Goal: Use online tool/utility: Utilize a website feature to perform a specific function

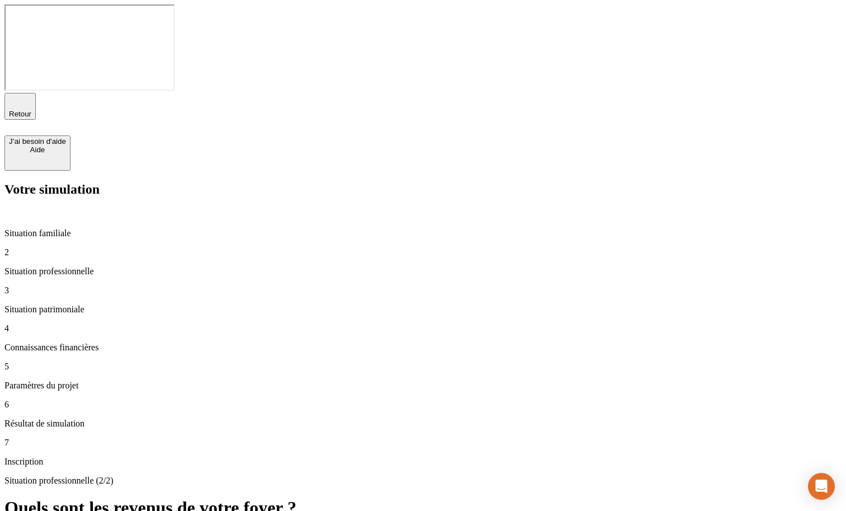
type input "100 000"
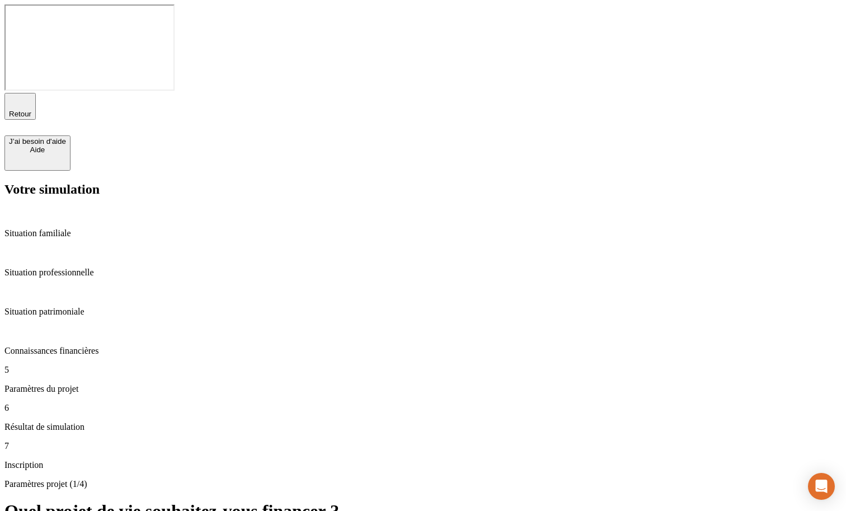
drag, startPoint x: 488, startPoint y: 237, endPoint x: 442, endPoint y: 237, distance: 45.9
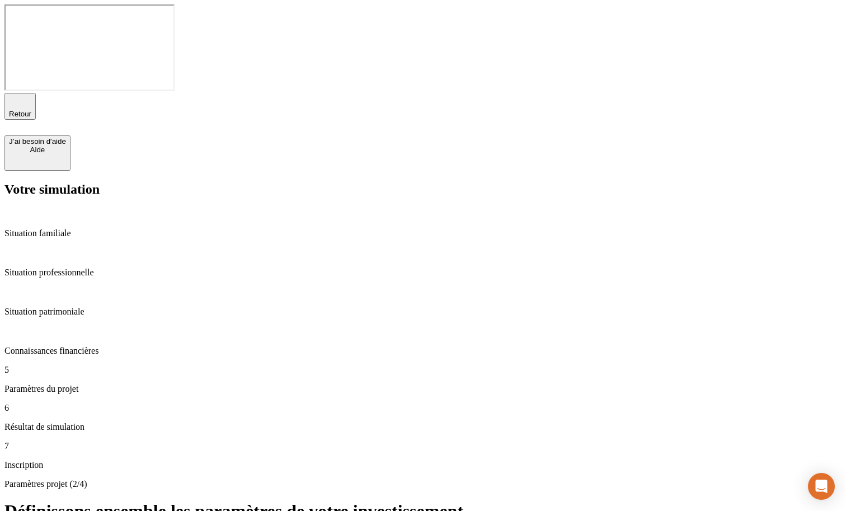
type input "18"
type input "50"
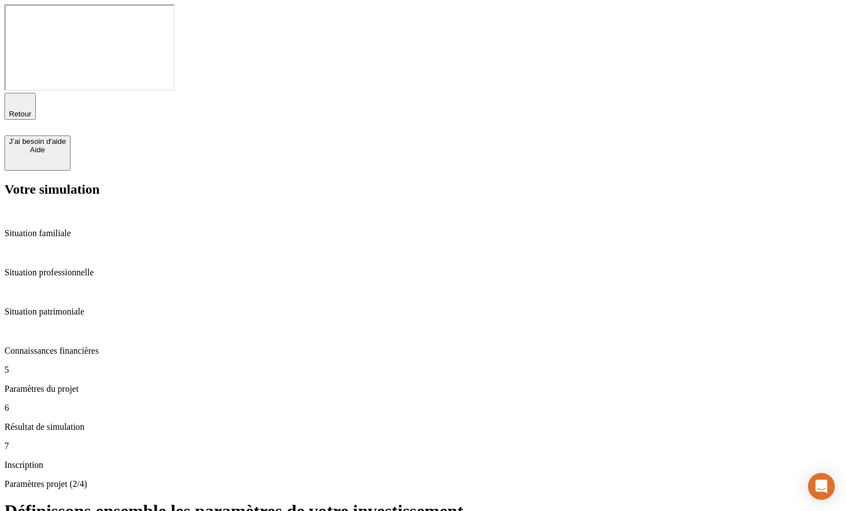
click at [31, 110] on span "Retour" at bounding box center [20, 114] width 22 height 8
type input "0"
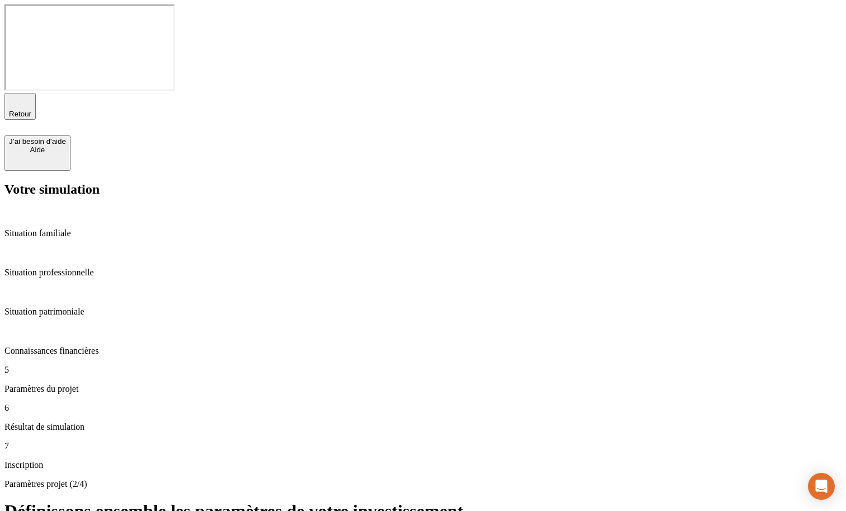
click at [31, 110] on span "Retour" at bounding box center [20, 114] width 22 height 8
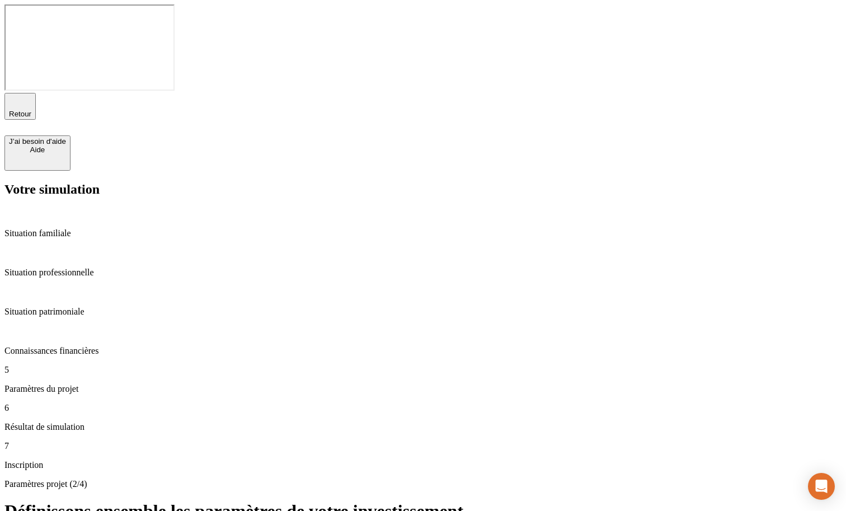
click at [31, 110] on span "Retour" at bounding box center [20, 114] width 22 height 8
drag, startPoint x: 401, startPoint y: 270, endPoint x: 487, endPoint y: 272, distance: 85.6
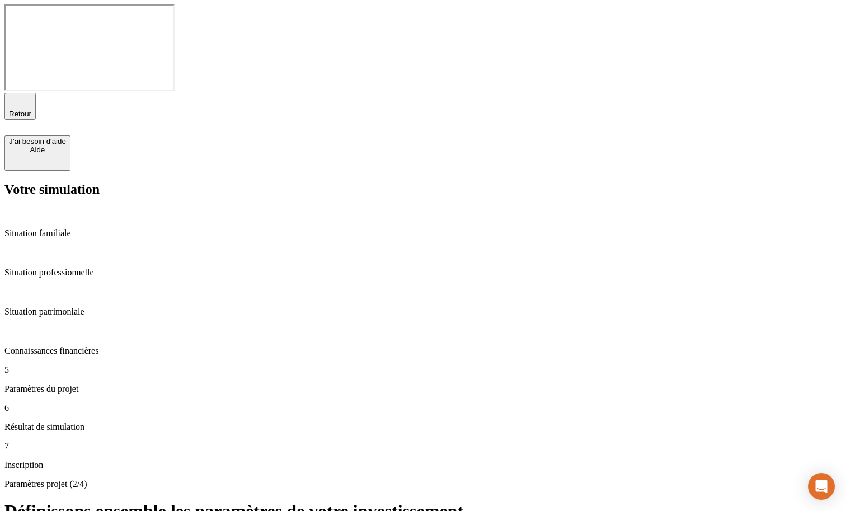
type input "1"
